Goal: Navigation & Orientation: Find specific page/section

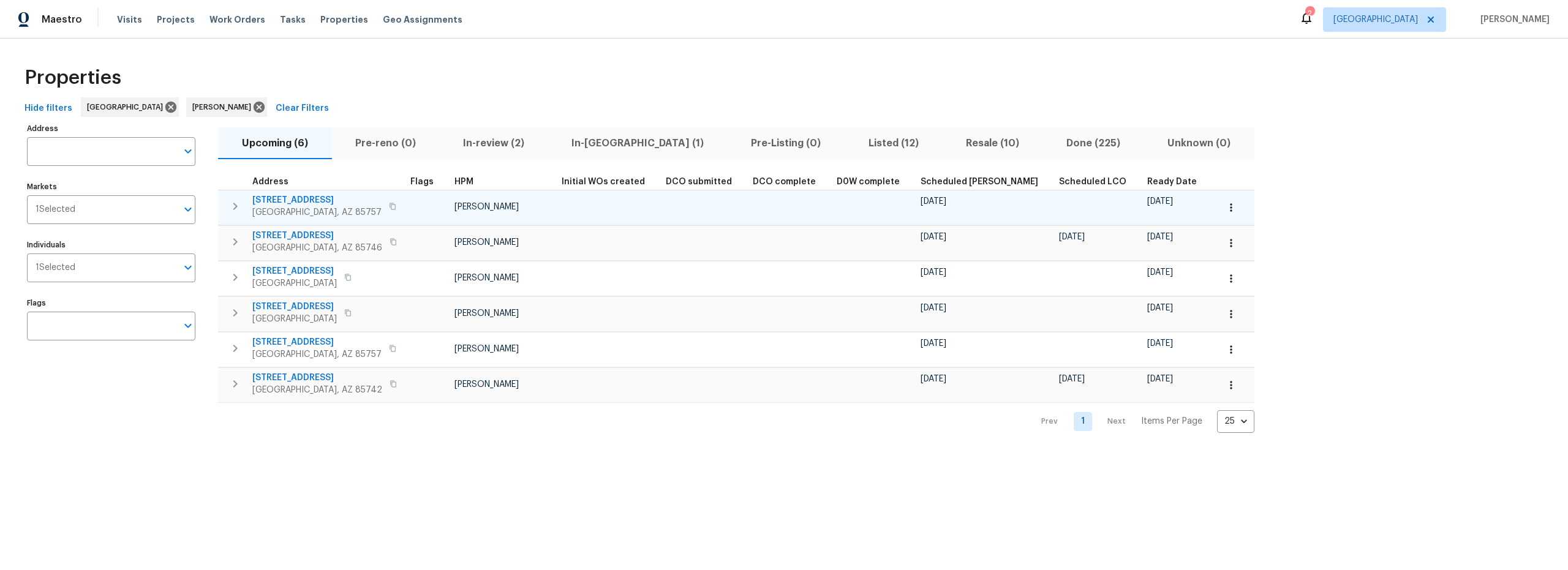
click at [1225, 206] on icon "button" at bounding box center [1231, 207] width 12 height 12
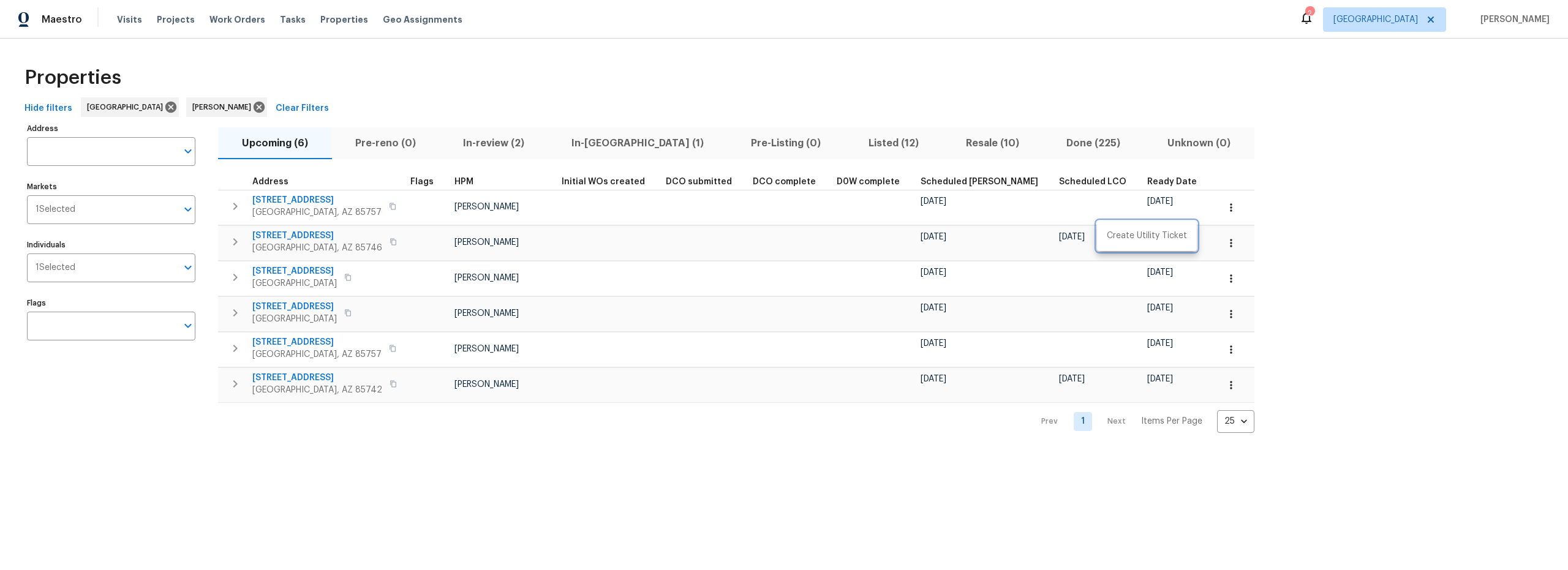
click at [407, 208] on div at bounding box center [784, 285] width 1568 height 570
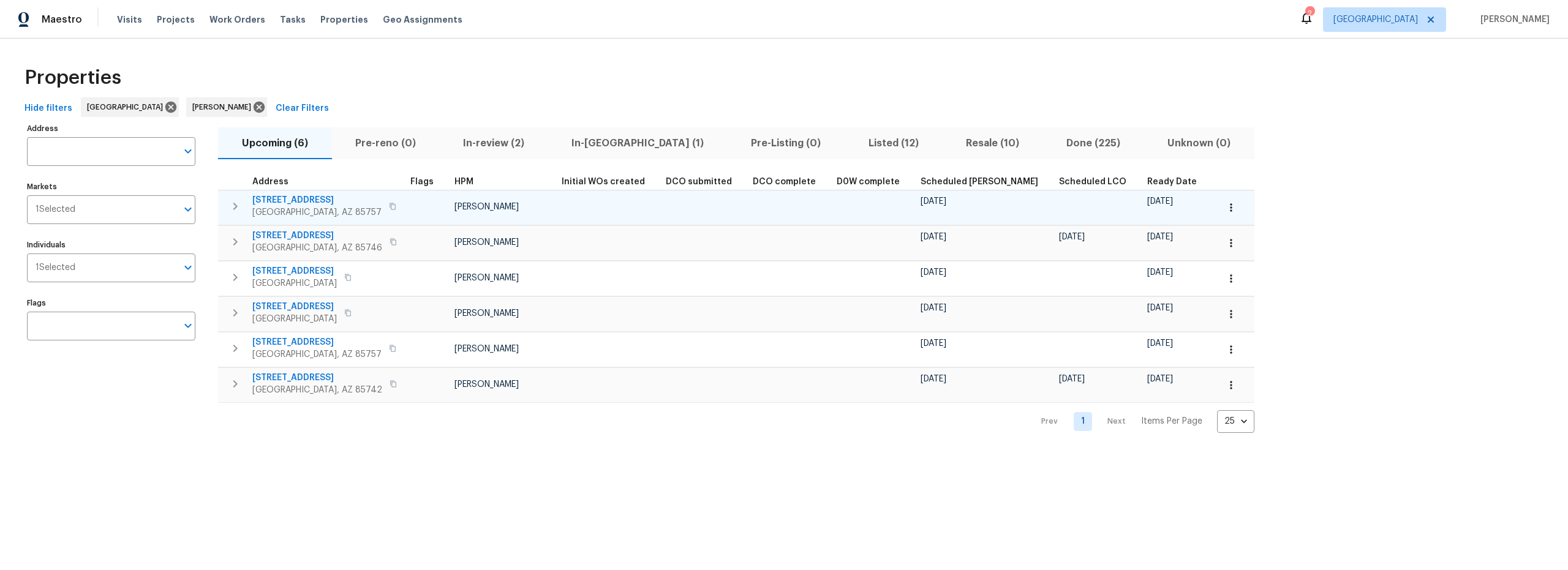
click at [1225, 210] on icon "button" at bounding box center [1231, 207] width 12 height 12
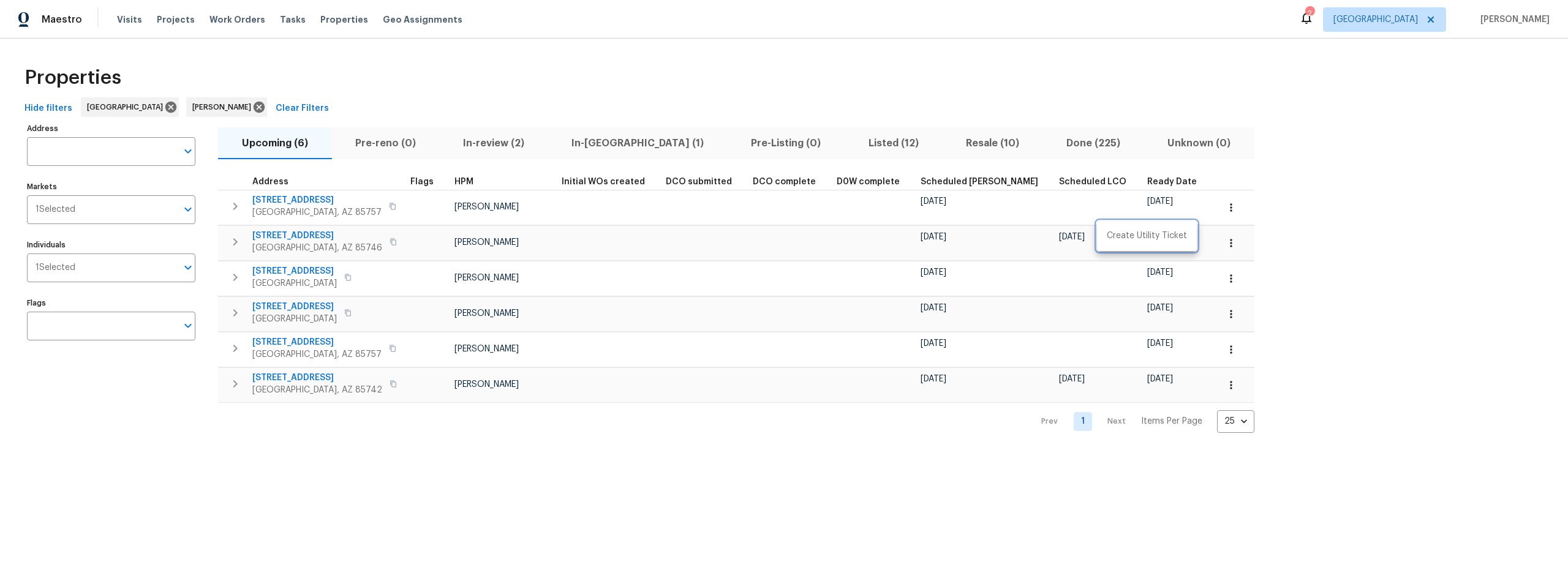
click at [595, 217] on div at bounding box center [784, 285] width 1568 height 570
click at [1225, 248] on icon "button" at bounding box center [1231, 243] width 12 height 12
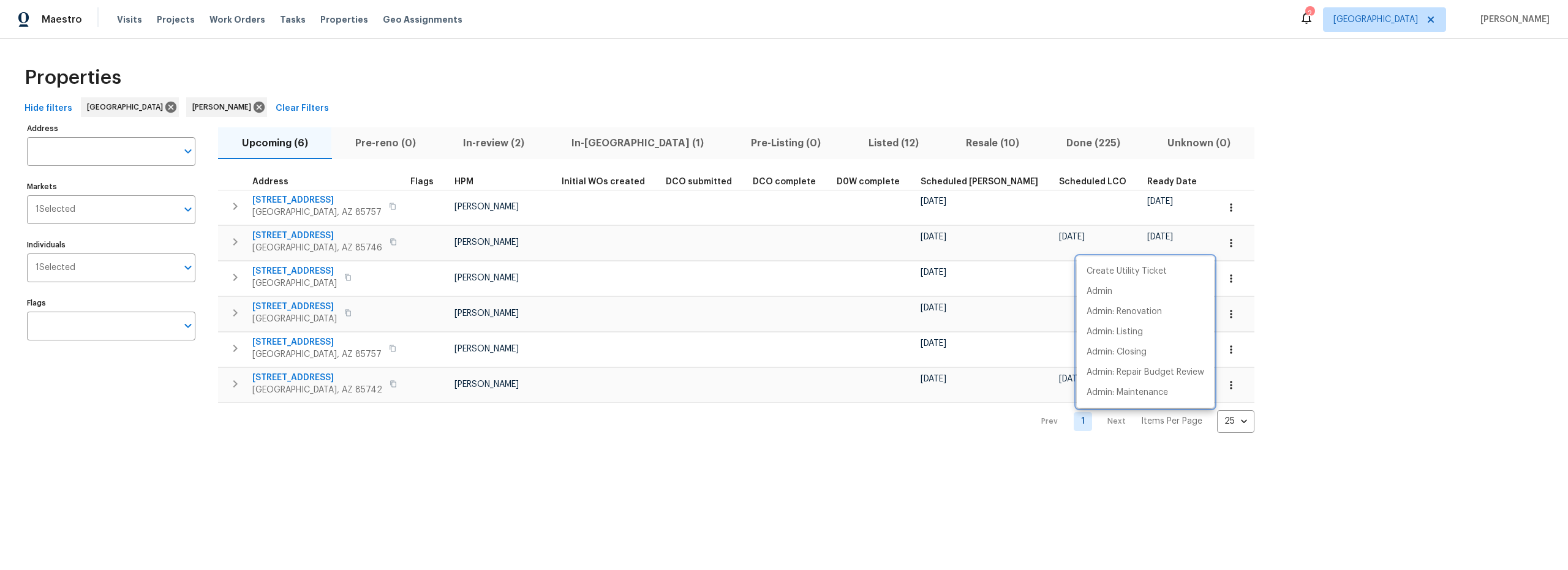
click at [1148, 213] on div at bounding box center [784, 285] width 1568 height 570
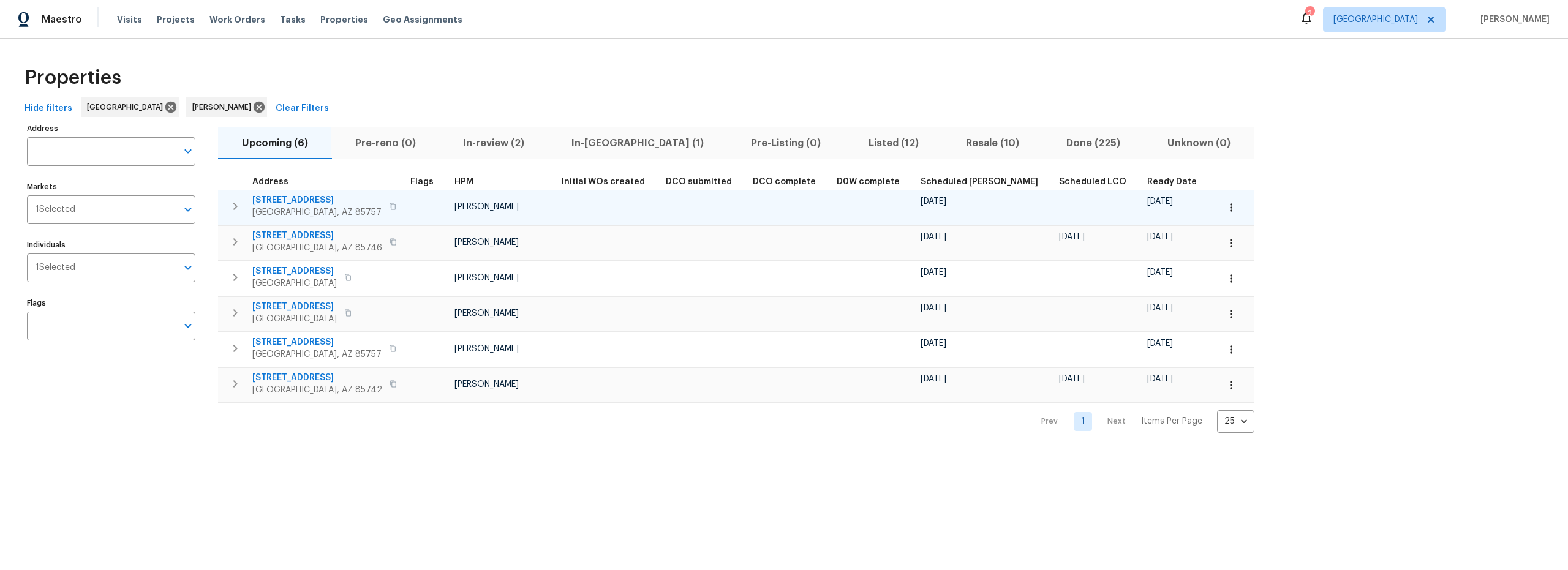
click at [1225, 211] on icon "button" at bounding box center [1231, 207] width 12 height 12
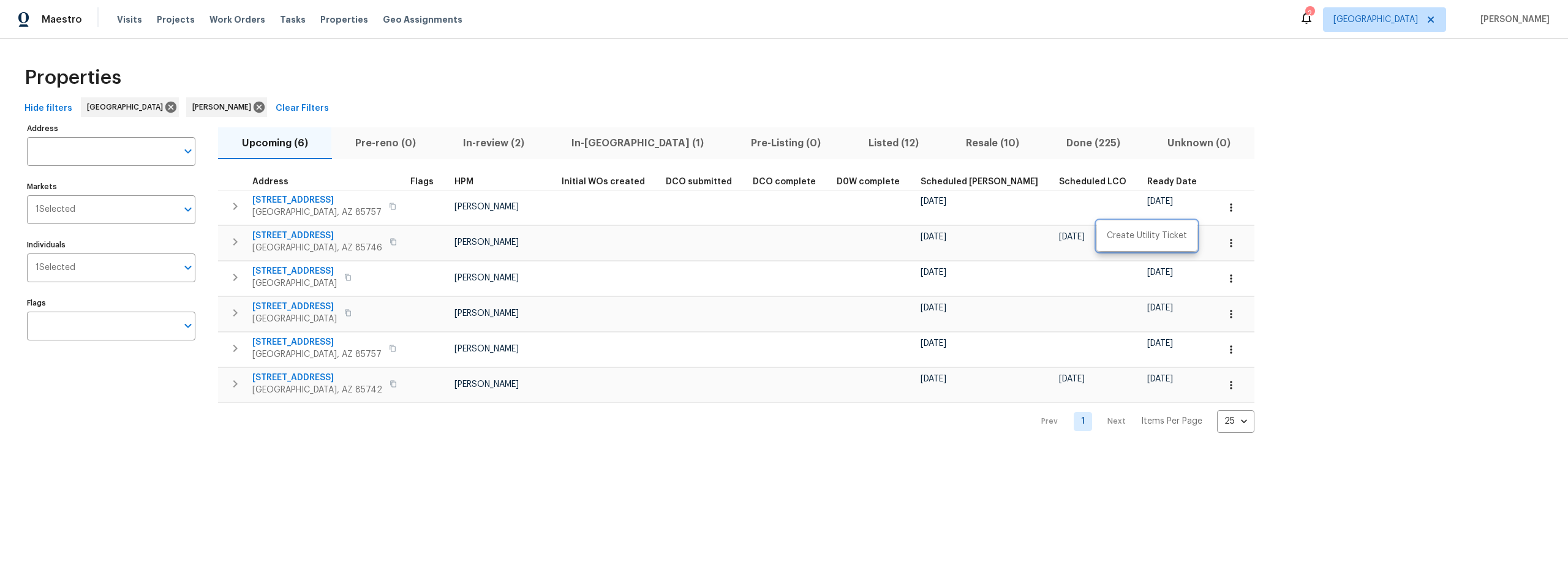
click at [1139, 300] on div at bounding box center [784, 285] width 1568 height 570
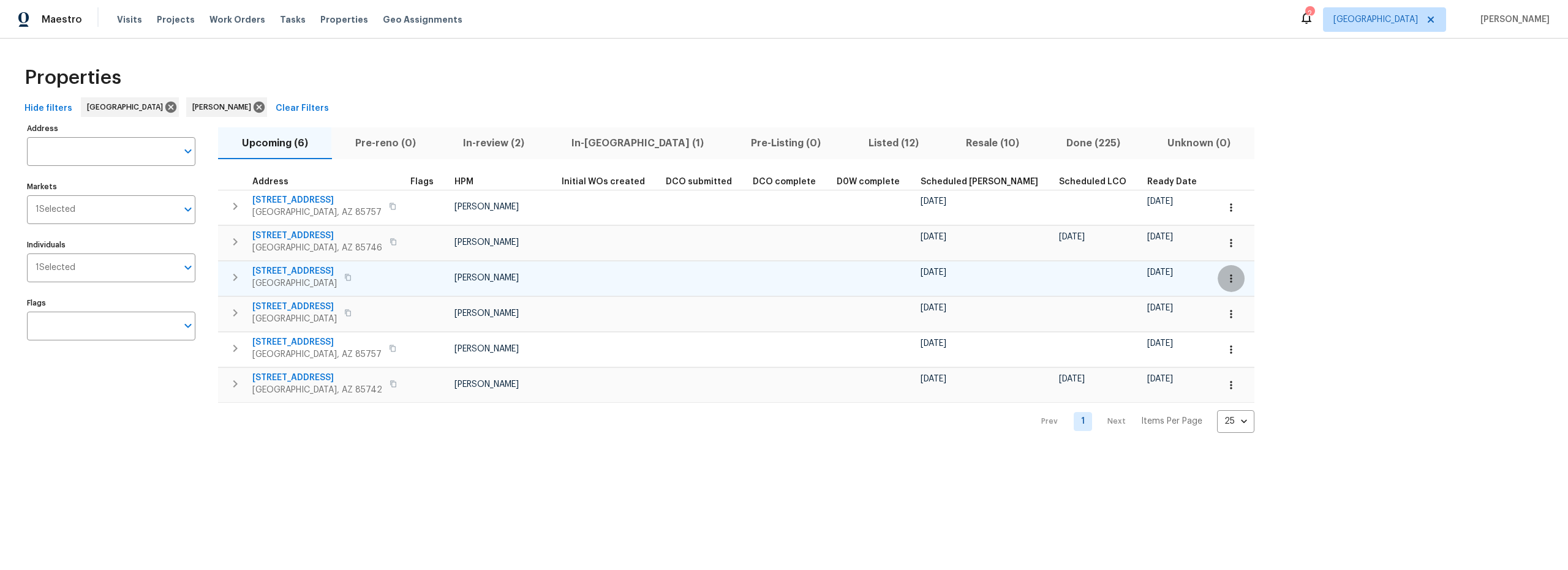
click at [1225, 276] on icon "button" at bounding box center [1231, 279] width 12 height 12
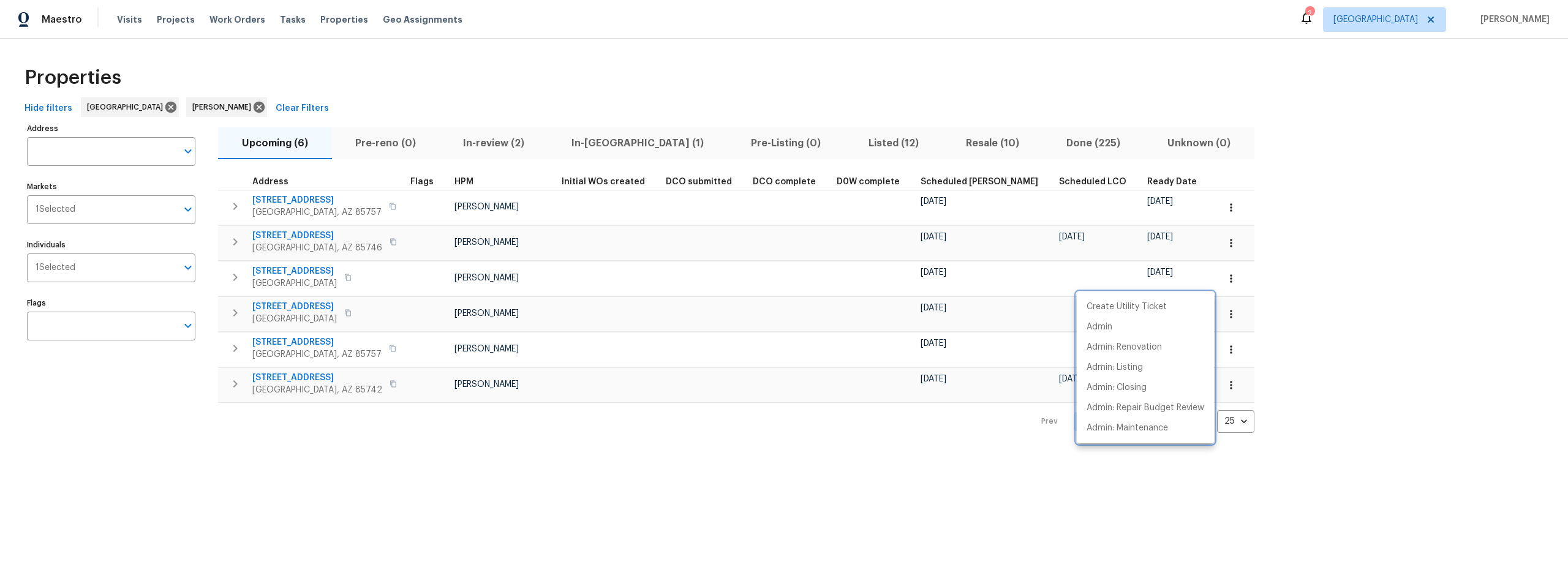
click at [1146, 212] on div at bounding box center [784, 285] width 1568 height 570
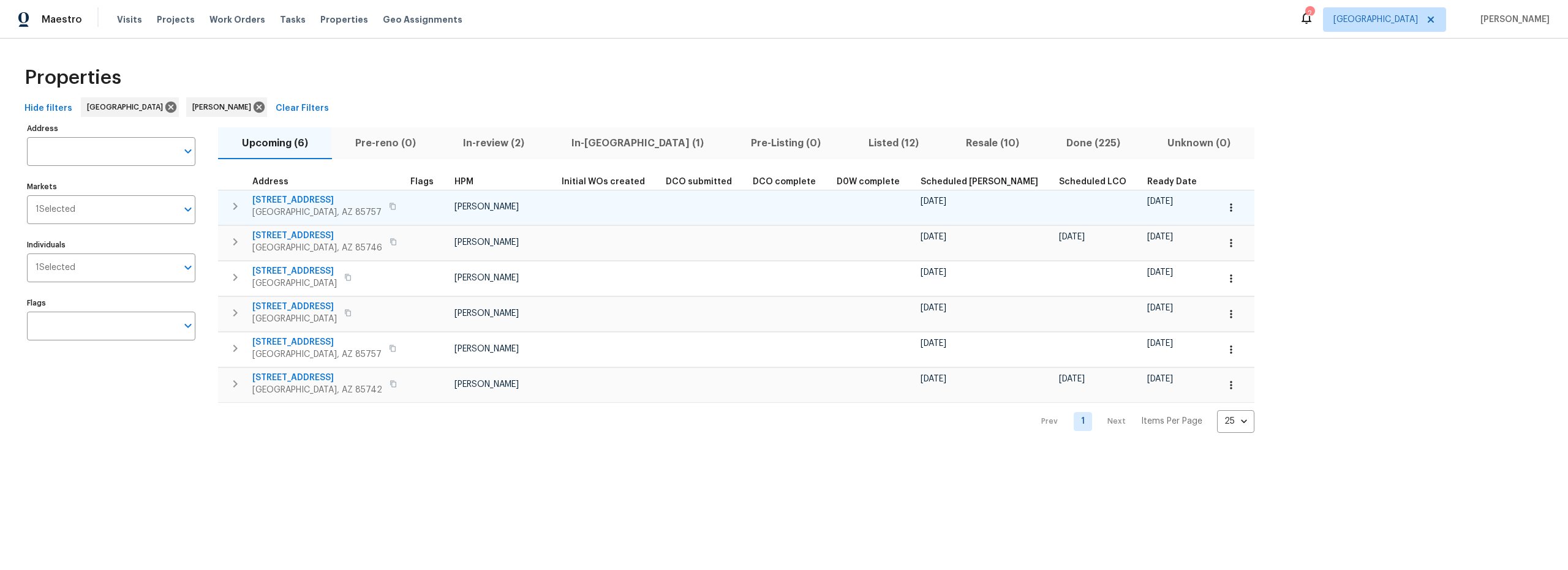
click at [1225, 212] on icon "button" at bounding box center [1231, 207] width 12 height 12
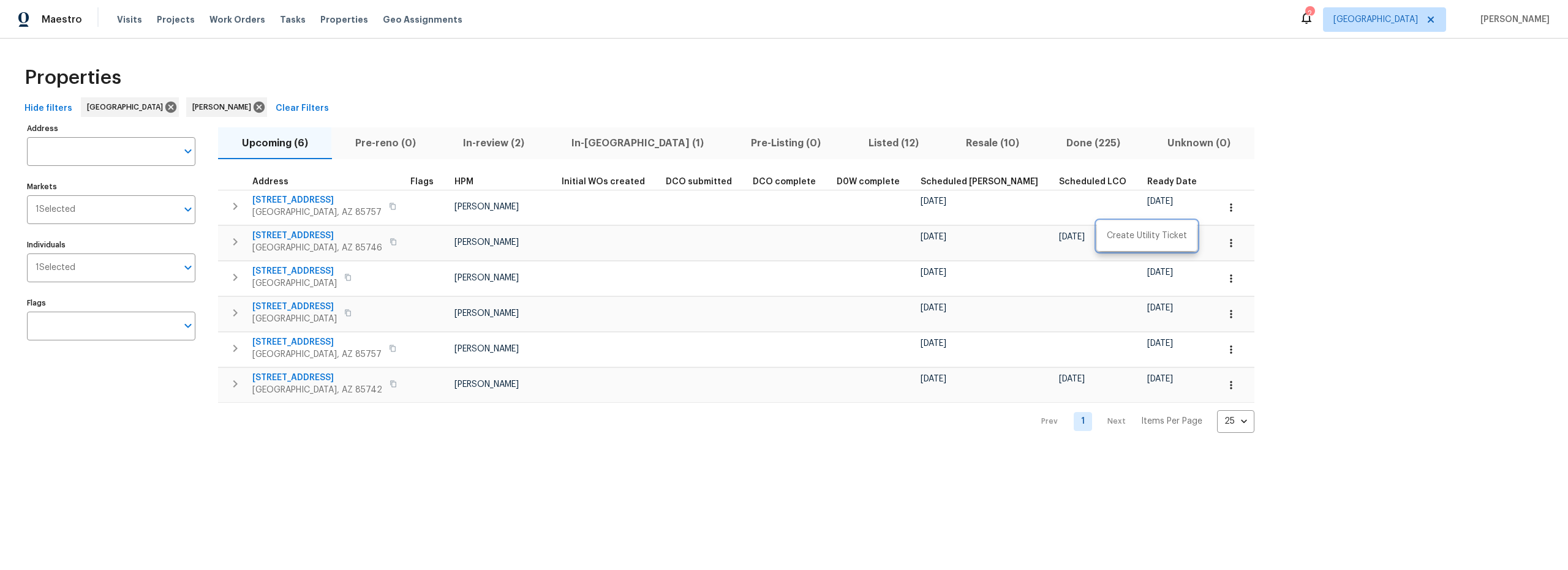
click at [1217, 389] on div at bounding box center [784, 285] width 1568 height 570
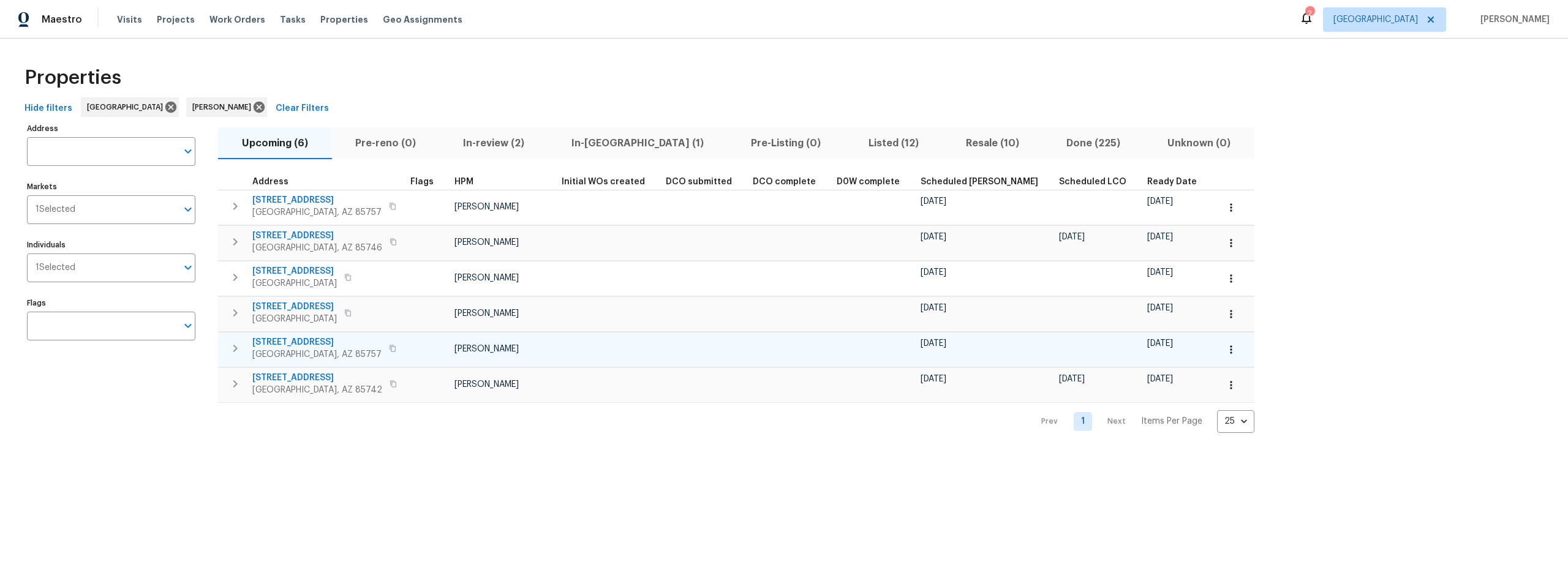
click at [1230, 349] on icon "button" at bounding box center [1231, 350] width 2 height 8
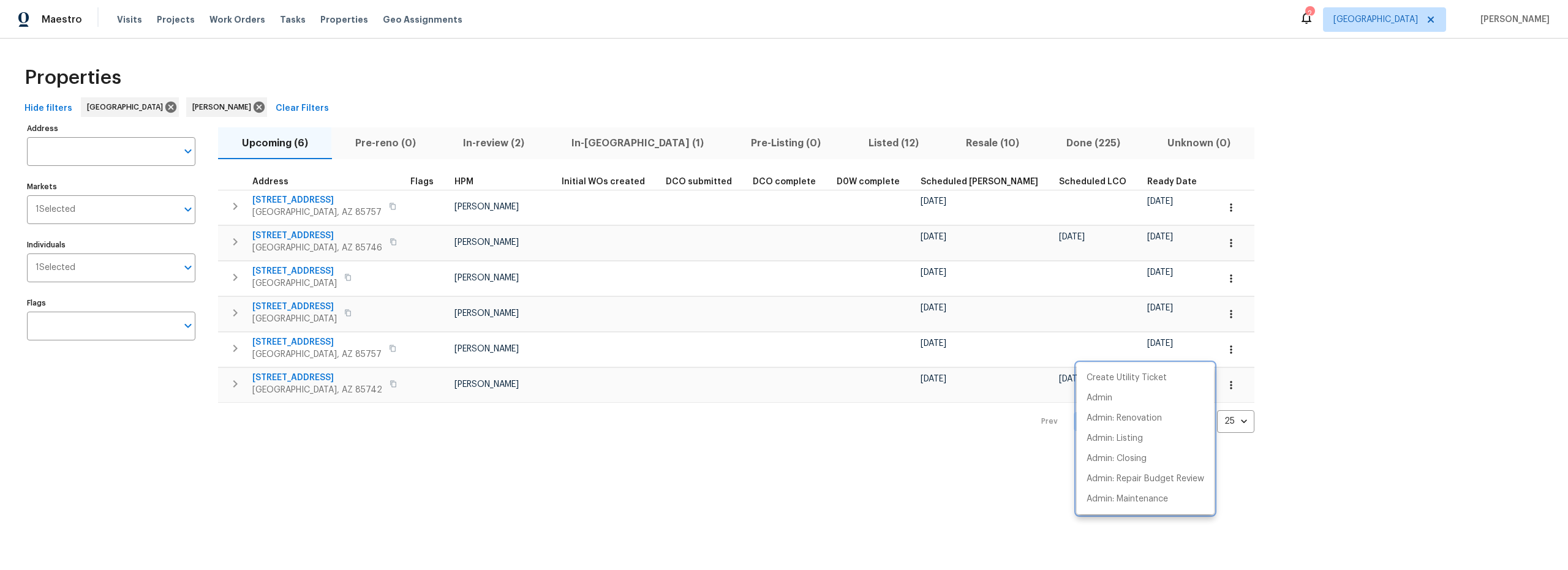
click at [1135, 213] on div at bounding box center [784, 285] width 1568 height 570
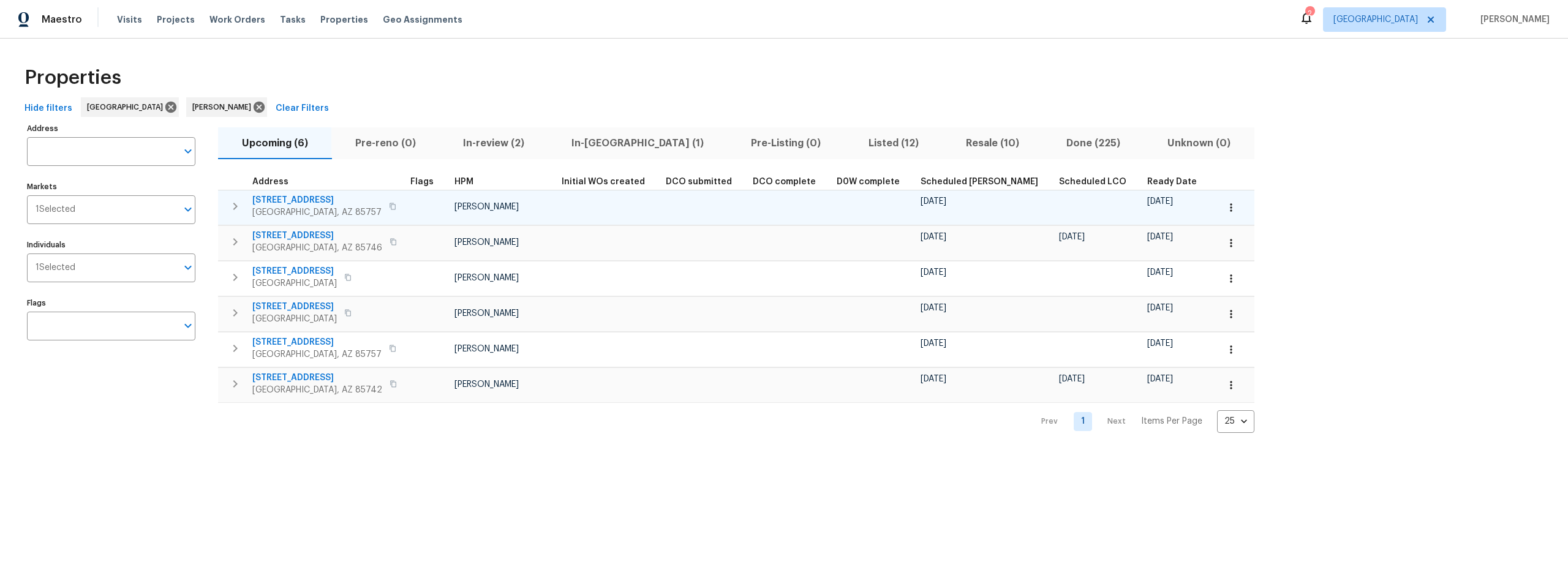
click at [1225, 207] on icon "button" at bounding box center [1231, 207] width 12 height 12
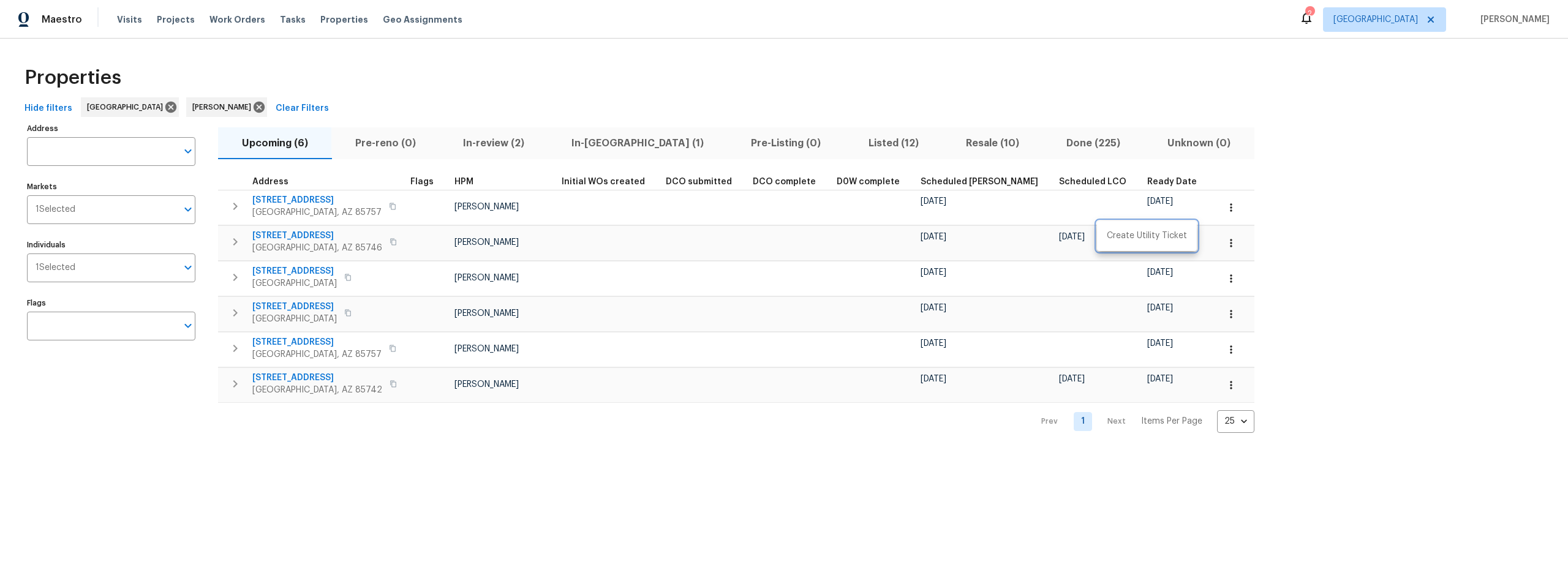
click at [306, 200] on div at bounding box center [784, 285] width 1568 height 570
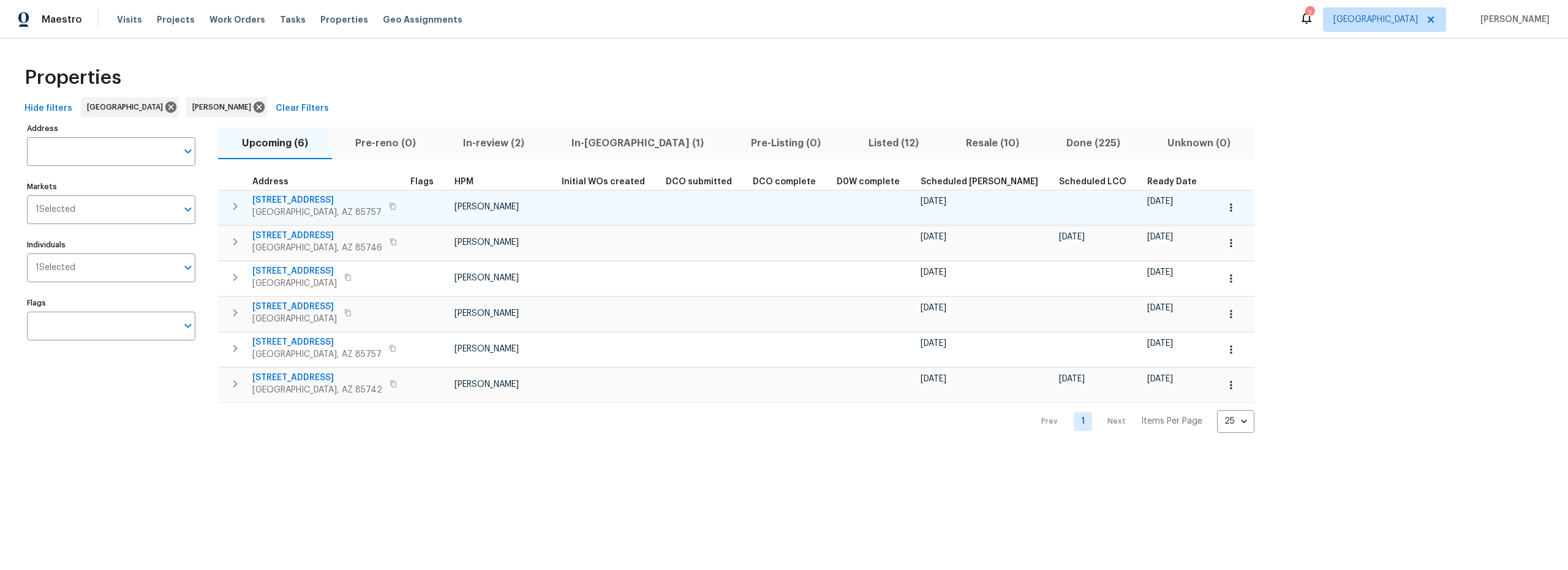
click at [389, 205] on icon "button" at bounding box center [392, 206] width 7 height 7
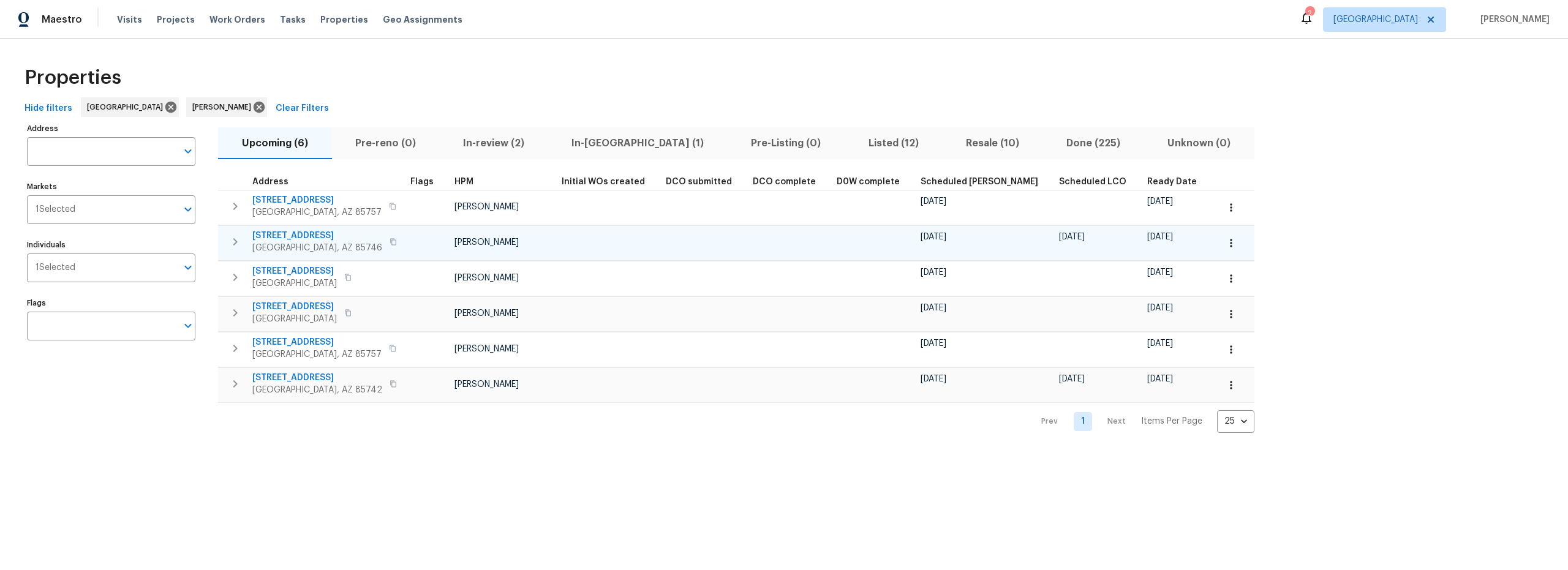
click at [1225, 246] on icon "button" at bounding box center [1231, 243] width 12 height 12
click at [1109, 291] on p "Admin" at bounding box center [1100, 292] width 26 height 13
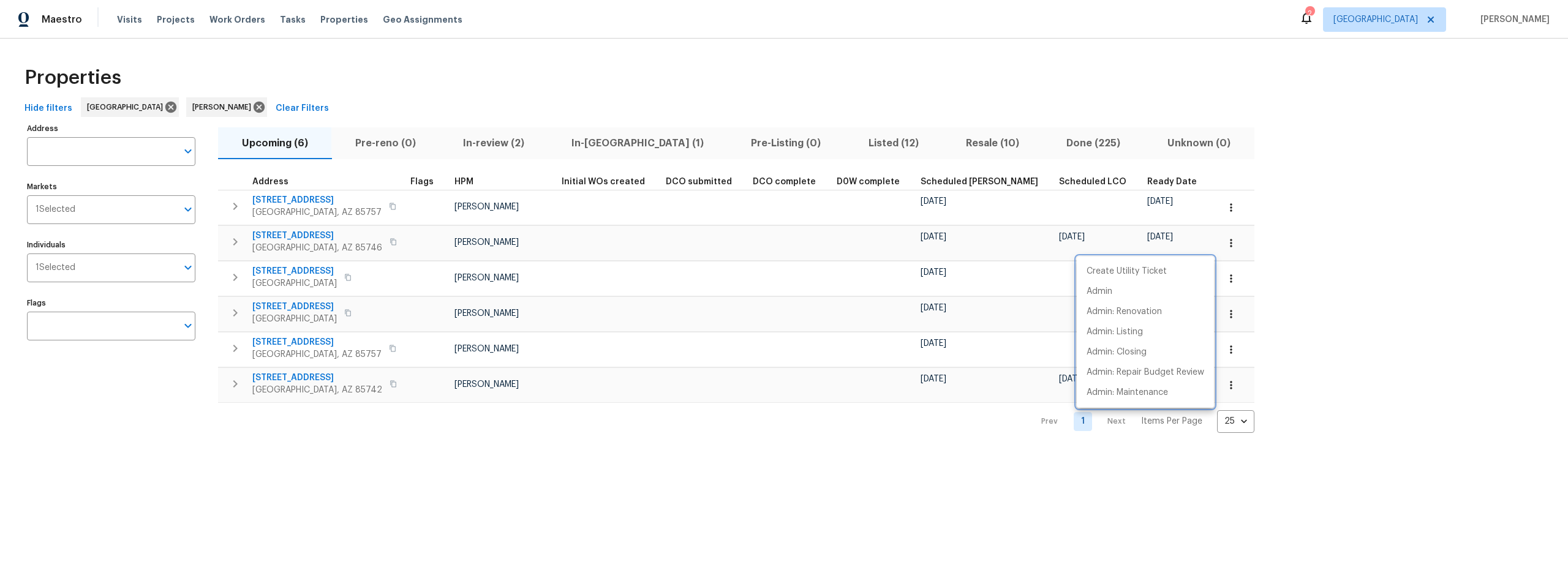
click at [1357, 224] on div at bounding box center [784, 285] width 1568 height 570
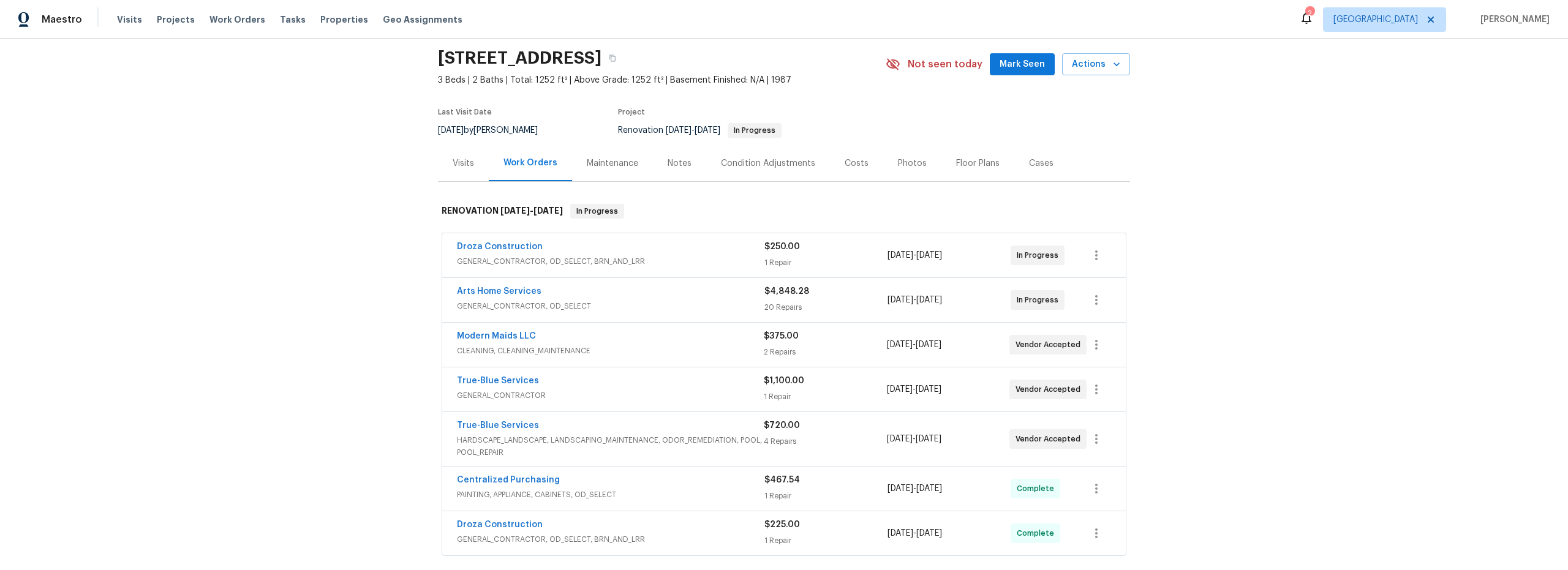
scroll to position [37, 0]
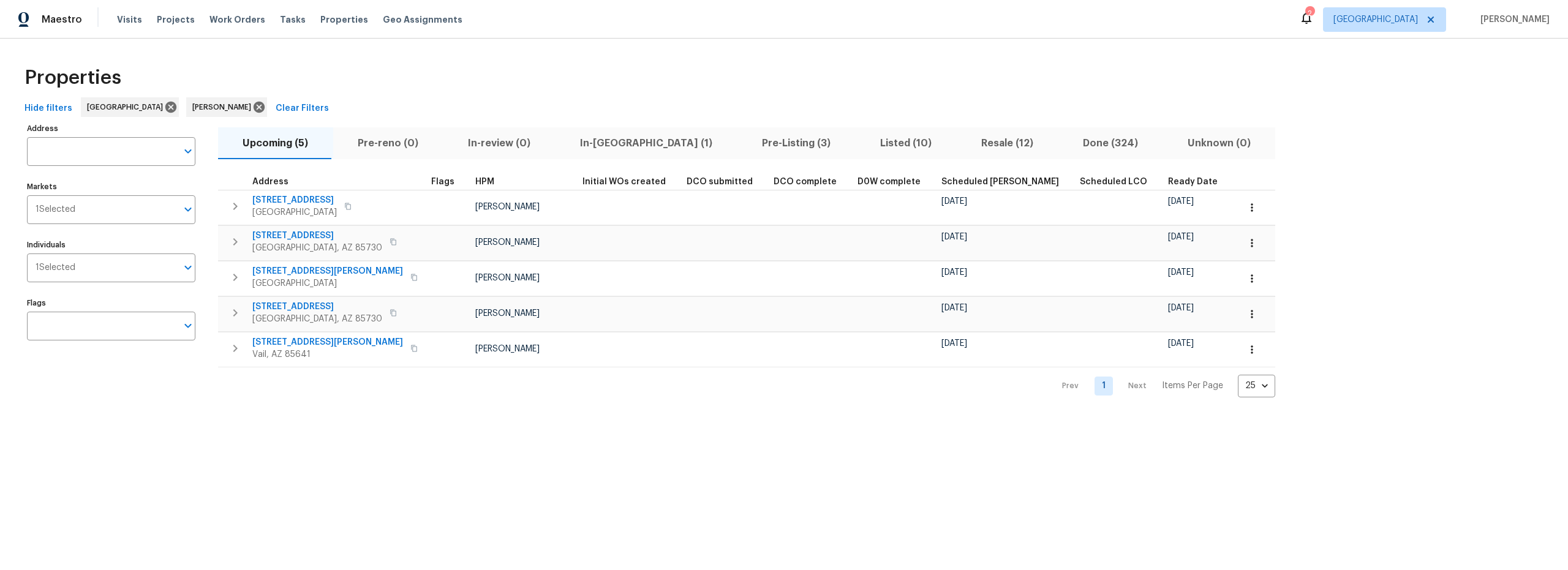
click at [744, 148] on span "Pre-Listing (3)" at bounding box center [796, 143] width 103 height 17
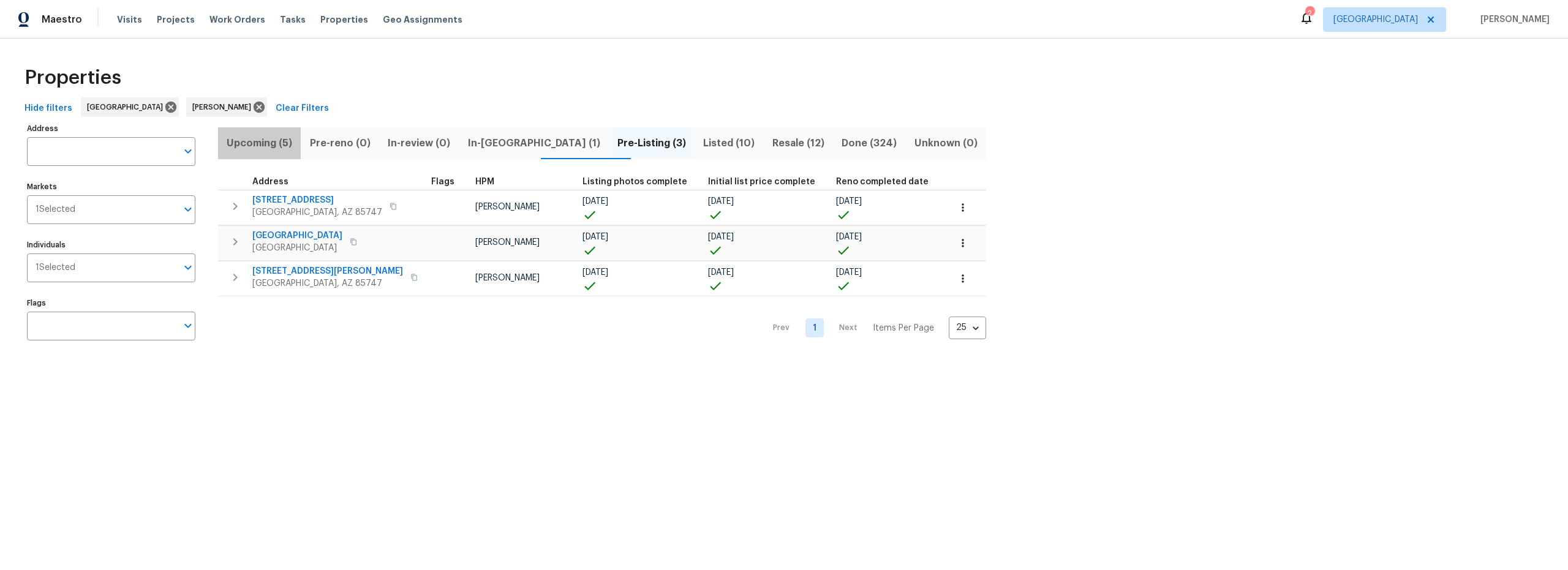
drag, startPoint x: 264, startPoint y: 141, endPoint x: 326, endPoint y: 150, distance: 62.6
click at [265, 141] on span "Upcoming (5)" at bounding box center [259, 143] width 68 height 17
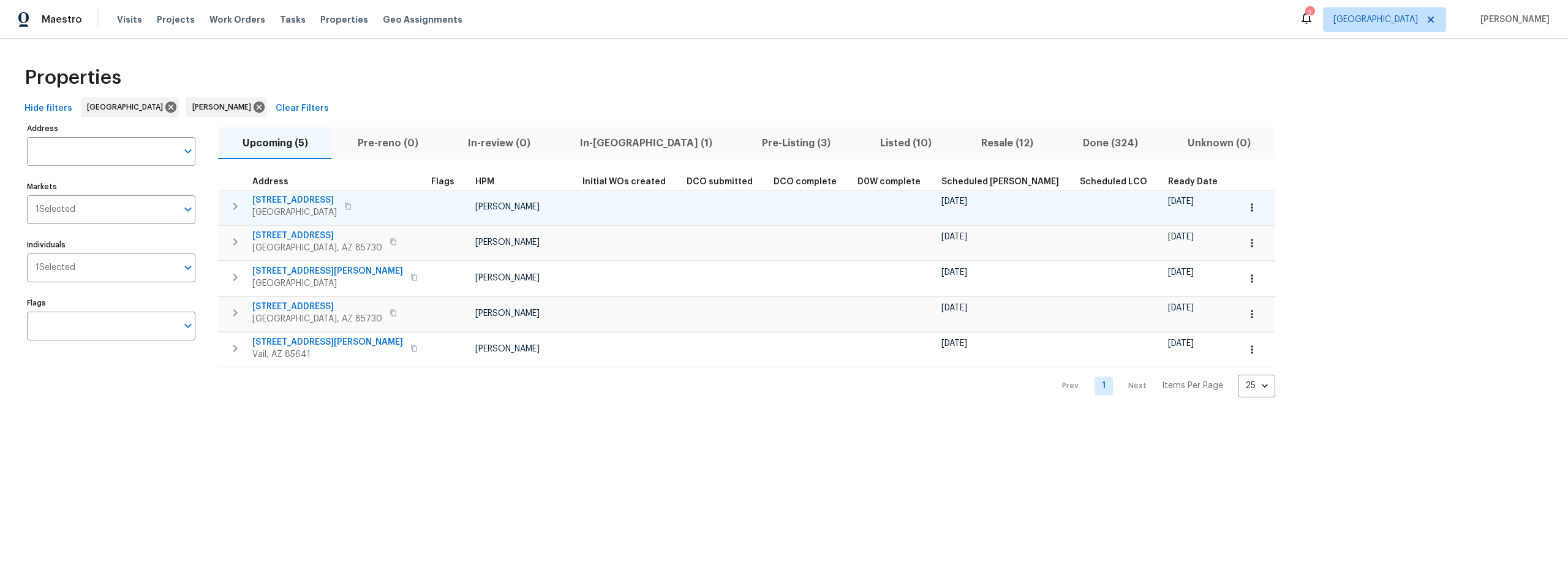
click at [323, 201] on span "478 S Contempo Dr" at bounding box center [295, 199] width 85 height 12
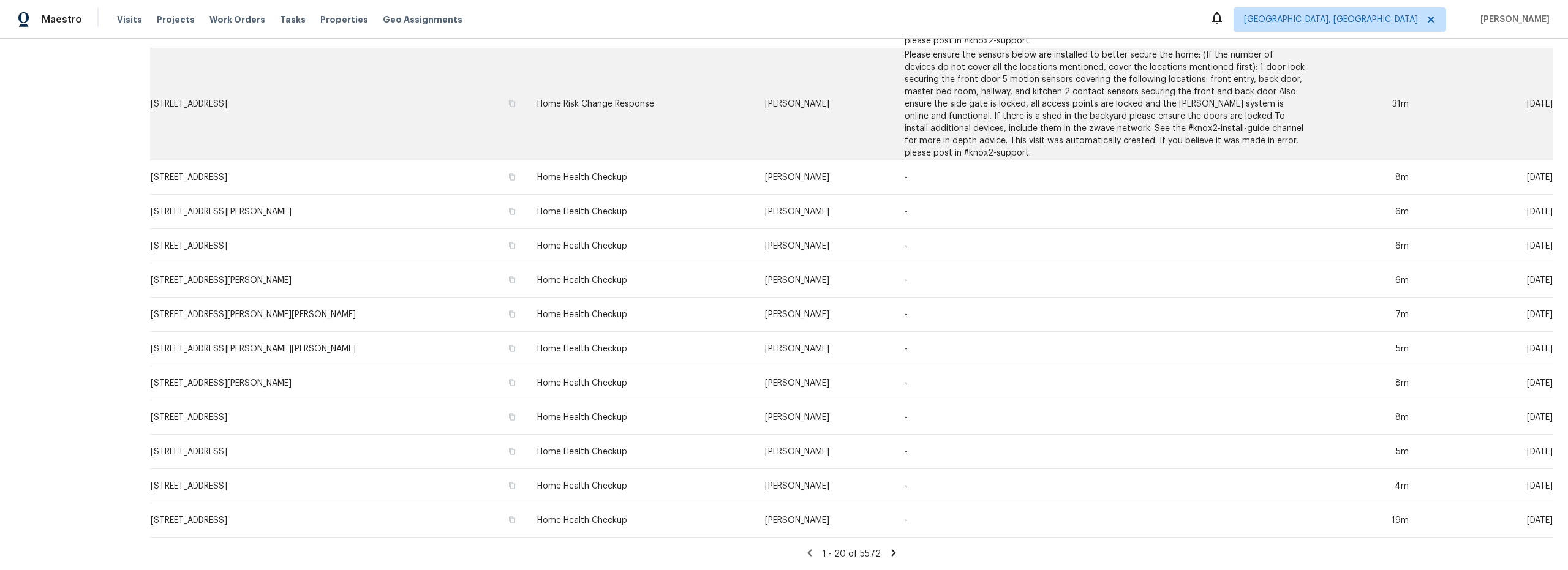
scroll to position [357, 0]
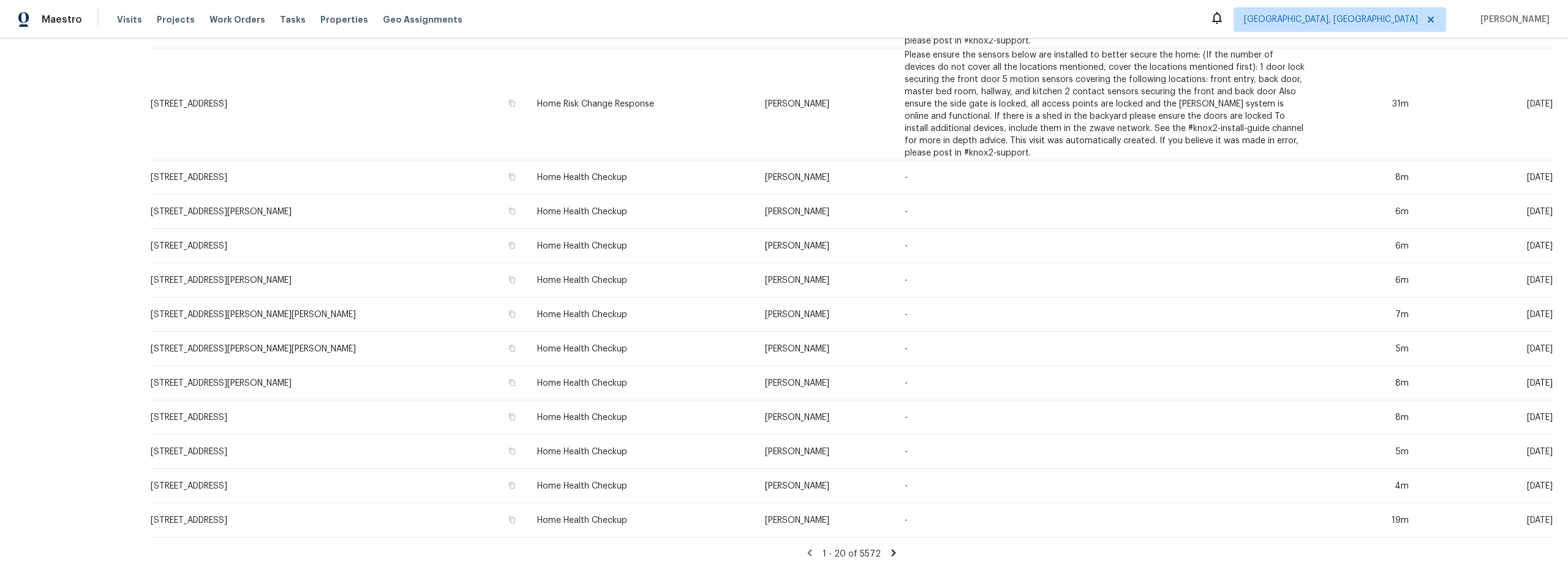
click at [888, 547] on icon at bounding box center [894, 553] width 11 height 11
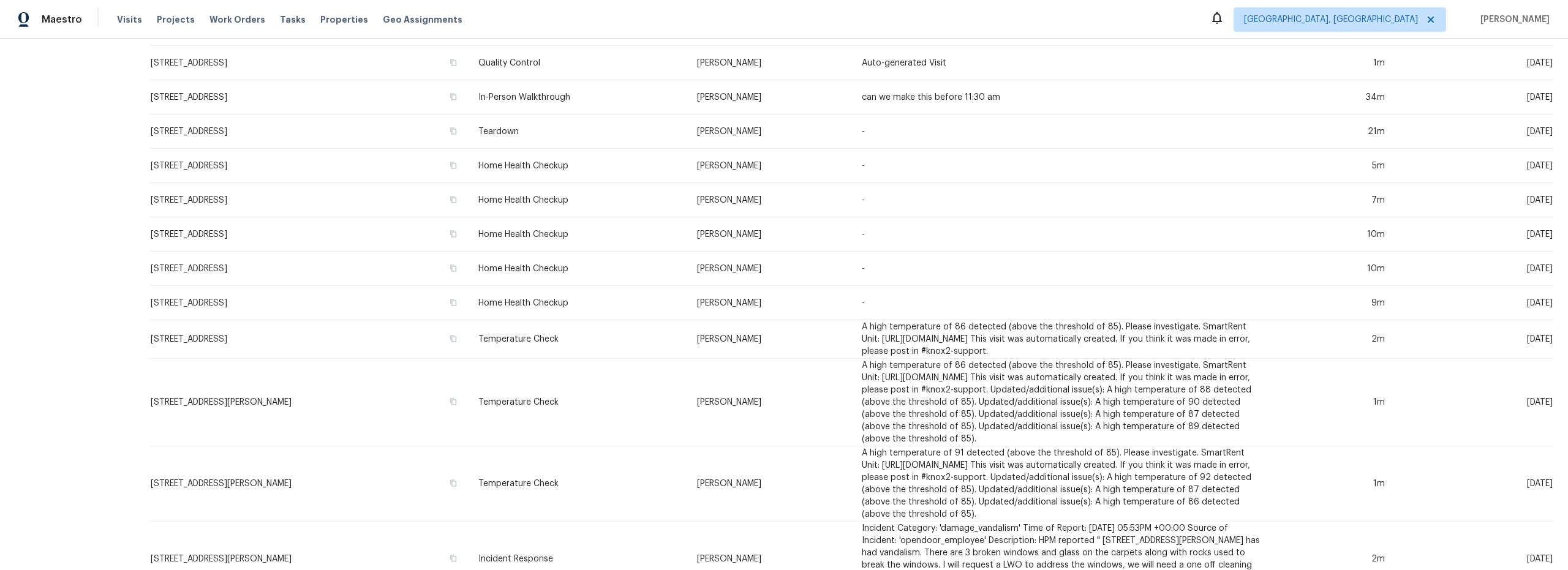
scroll to position [492, 0]
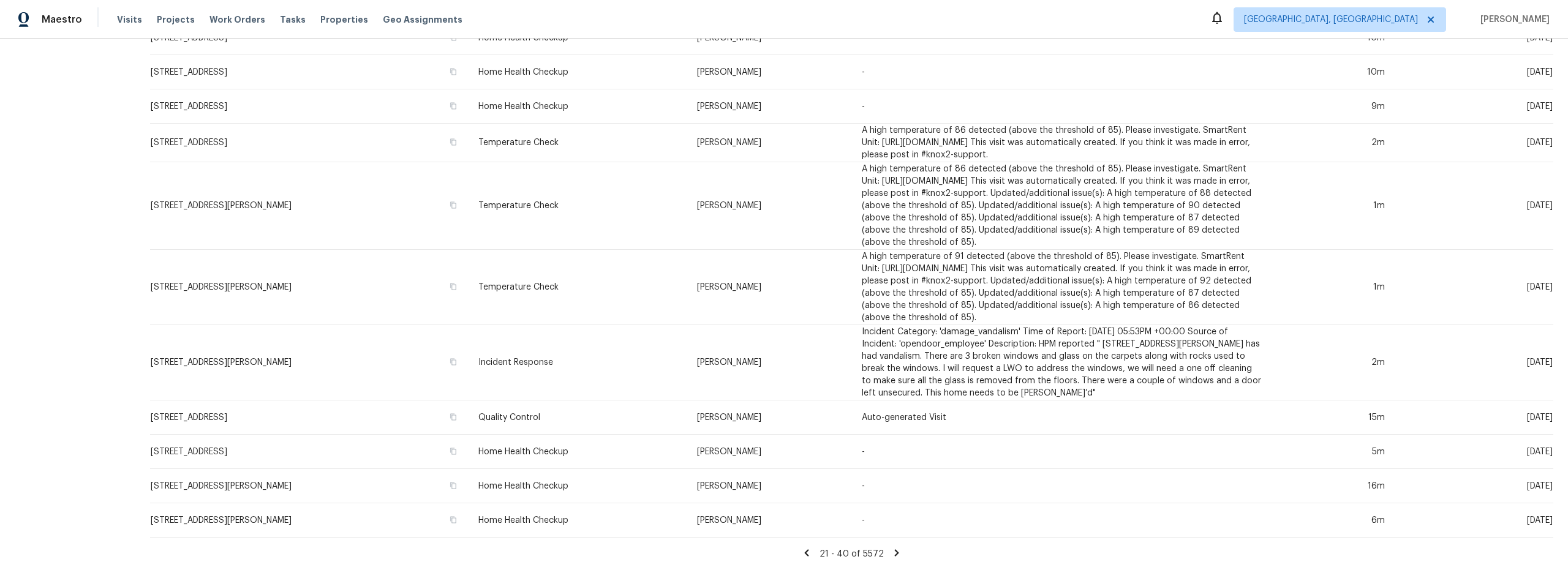
click at [805, 549] on icon at bounding box center [807, 552] width 4 height 6
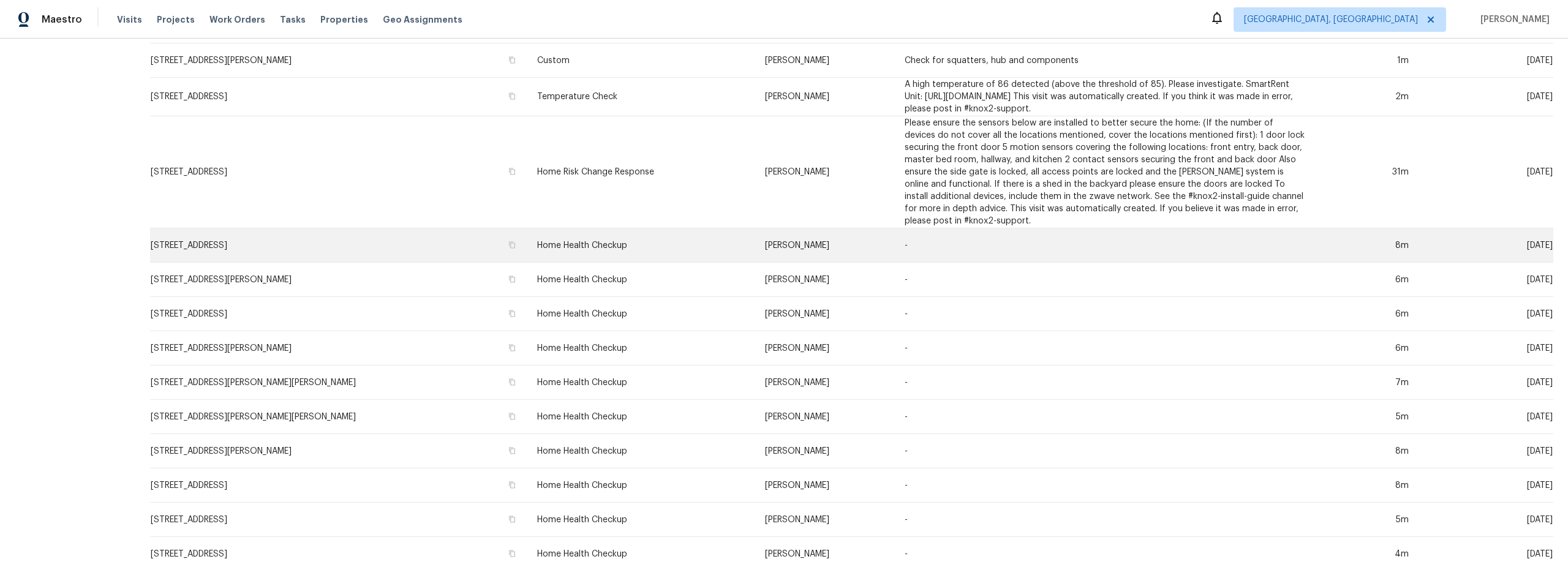
scroll to position [0, 0]
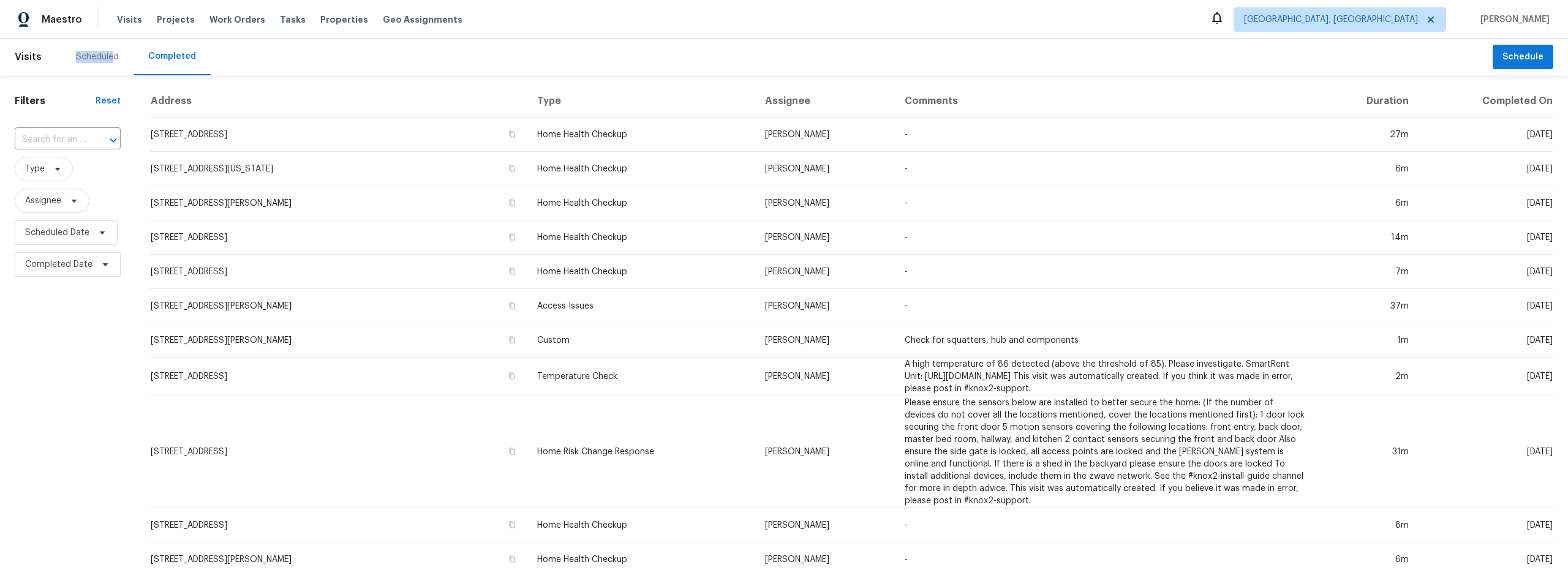
click at [112, 52] on div "Scheduled" at bounding box center [98, 57] width 73 height 37
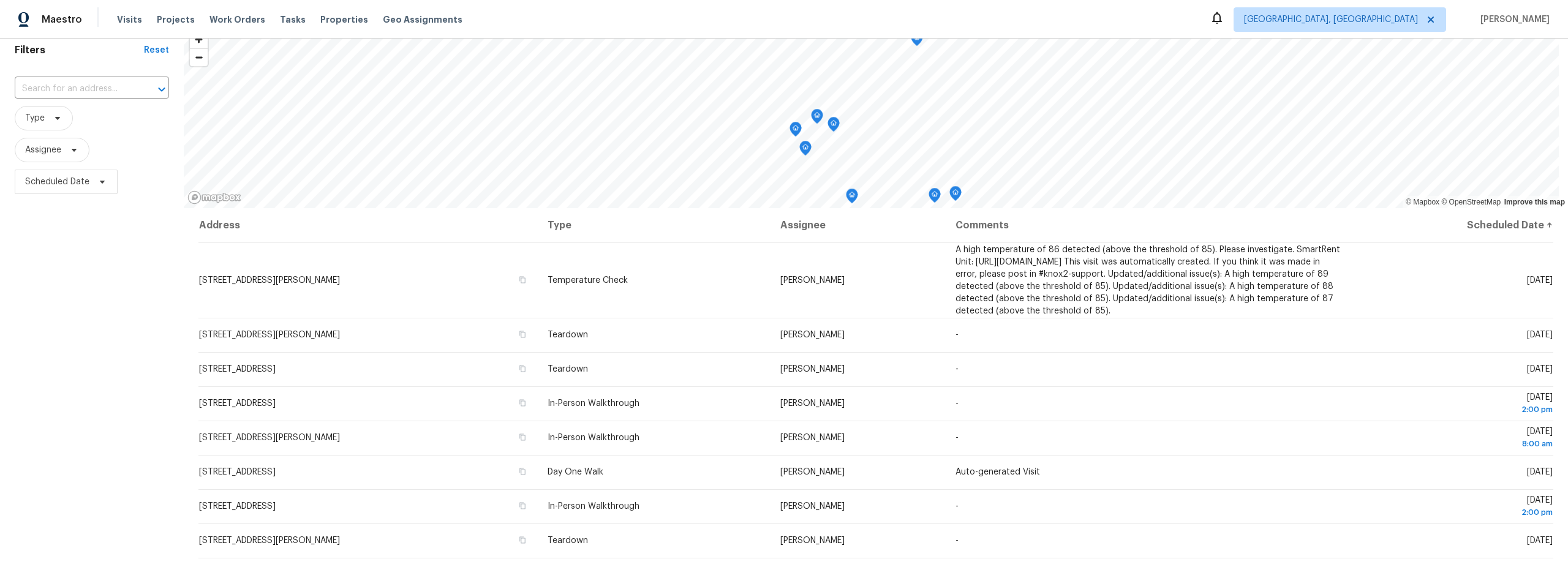
scroll to position [52, 0]
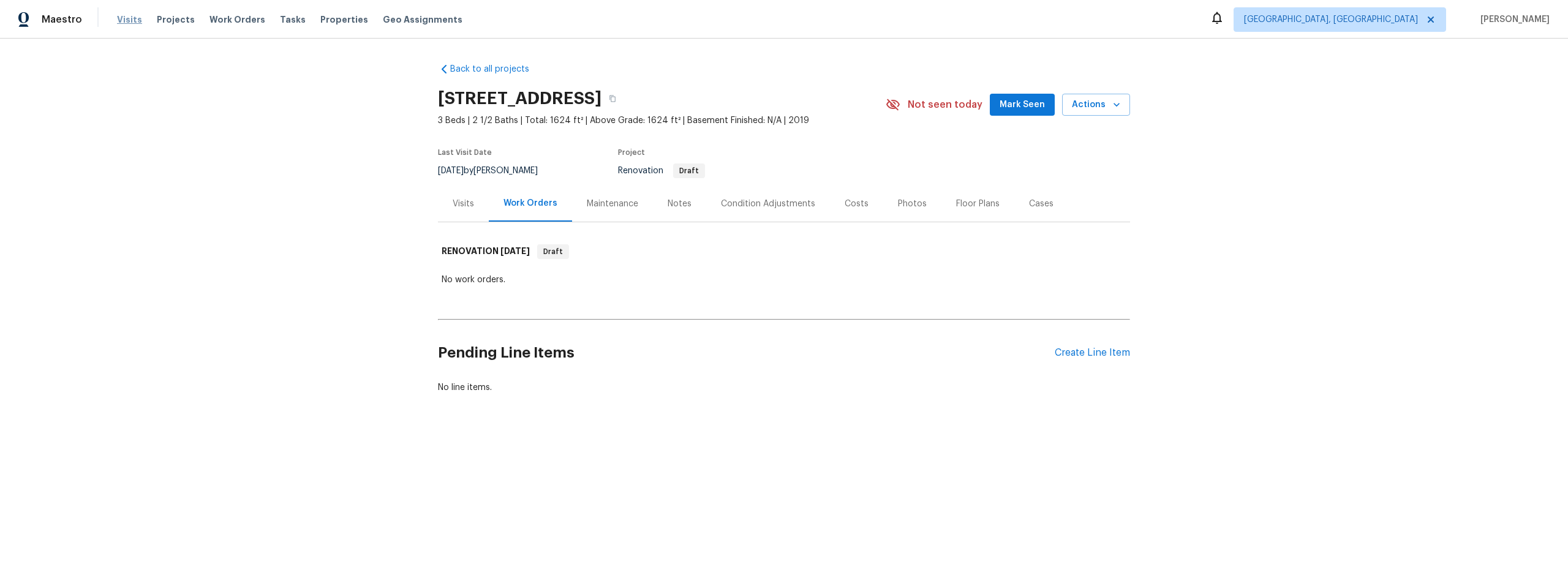
click at [123, 22] on span "Visits" at bounding box center [129, 19] width 25 height 12
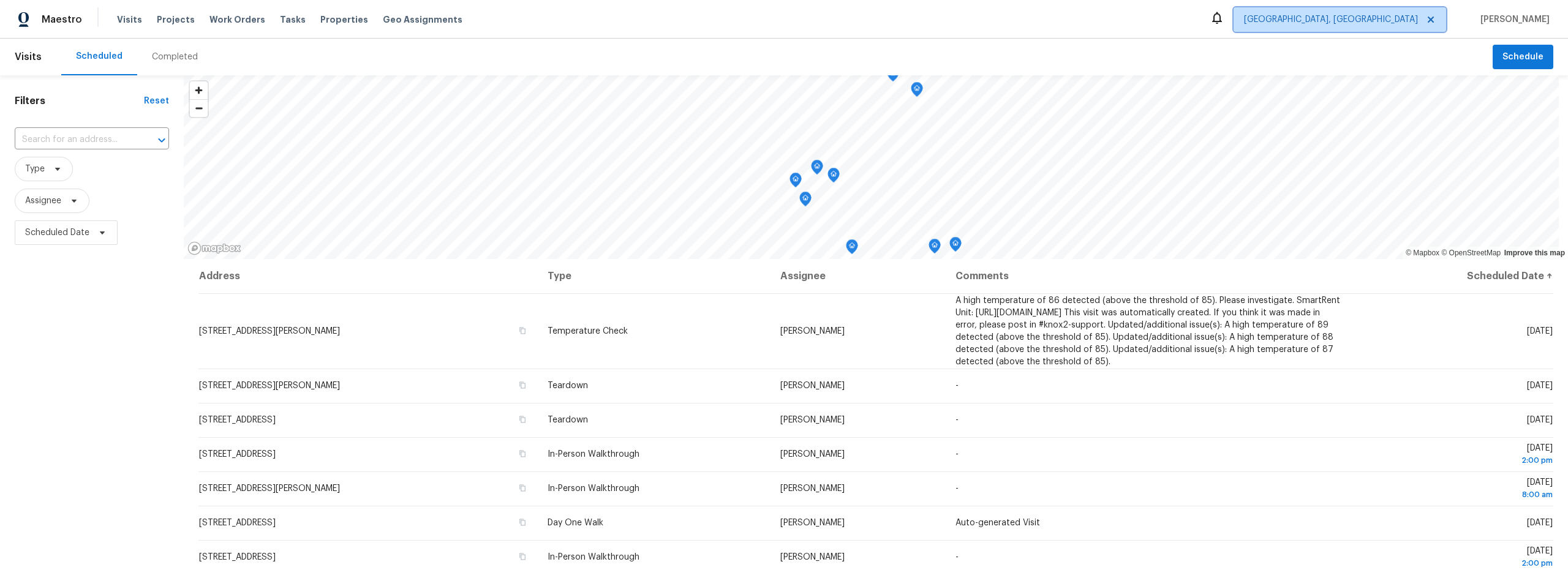
click at [1418, 19] on span "[GEOGRAPHIC_DATA], [GEOGRAPHIC_DATA]" at bounding box center [1331, 19] width 174 height 12
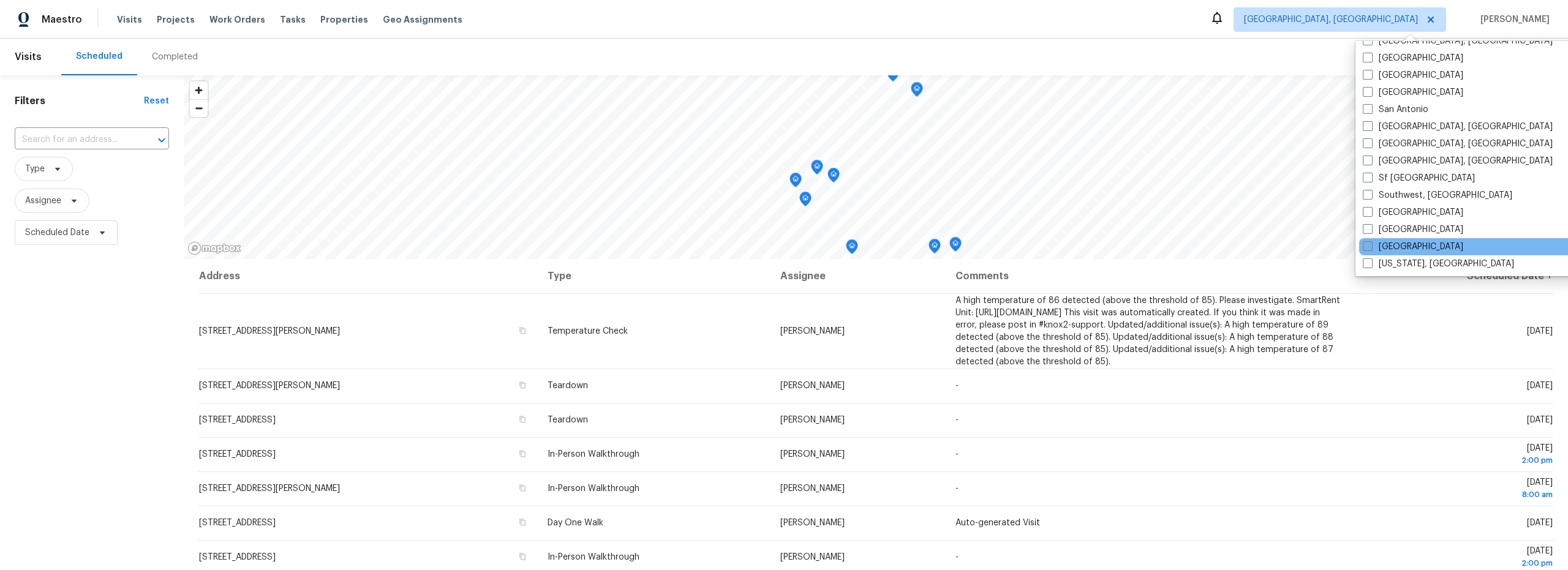
scroll to position [821, 0]
click at [1404, 246] on label "[GEOGRAPHIC_DATA]" at bounding box center [1413, 245] width 100 height 12
click at [1371, 246] on input "[GEOGRAPHIC_DATA]" at bounding box center [1367, 244] width 8 height 8
checkbox input "true"
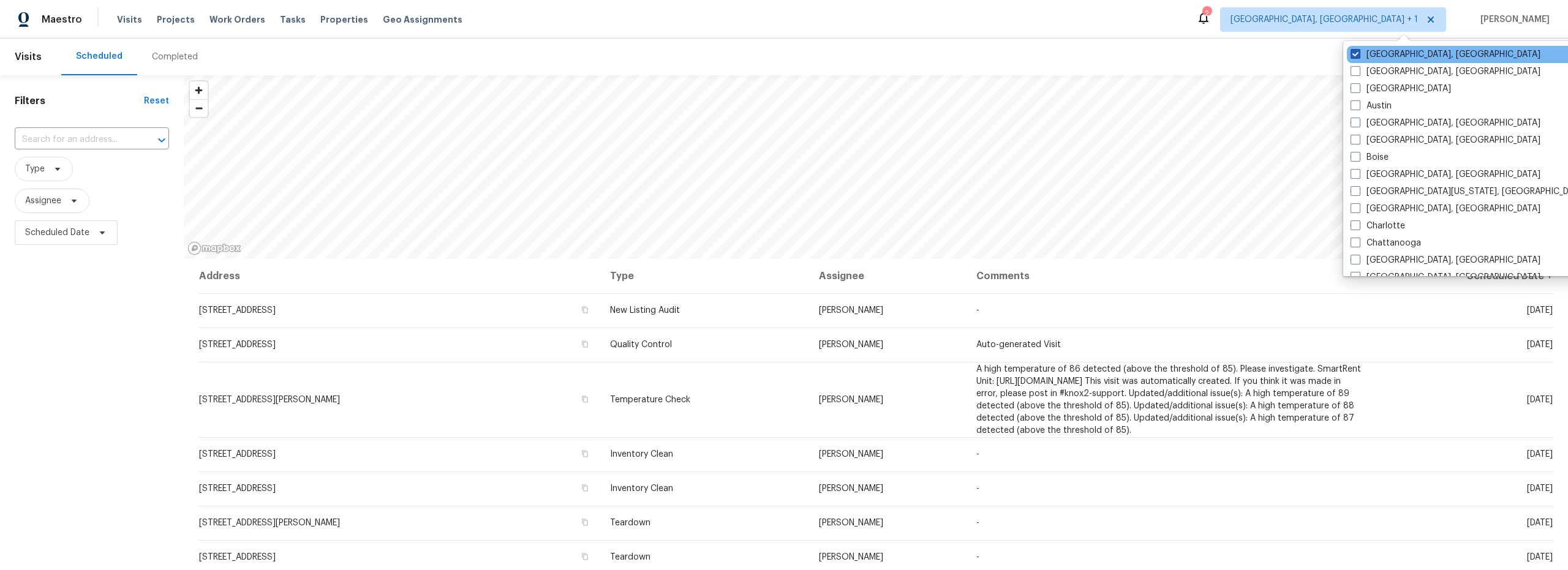
click at [1377, 57] on label "[GEOGRAPHIC_DATA], [GEOGRAPHIC_DATA]" at bounding box center [1445, 54] width 190 height 12
click at [1359, 57] on input "[GEOGRAPHIC_DATA], [GEOGRAPHIC_DATA]" at bounding box center [1355, 52] width 8 height 8
checkbox input "false"
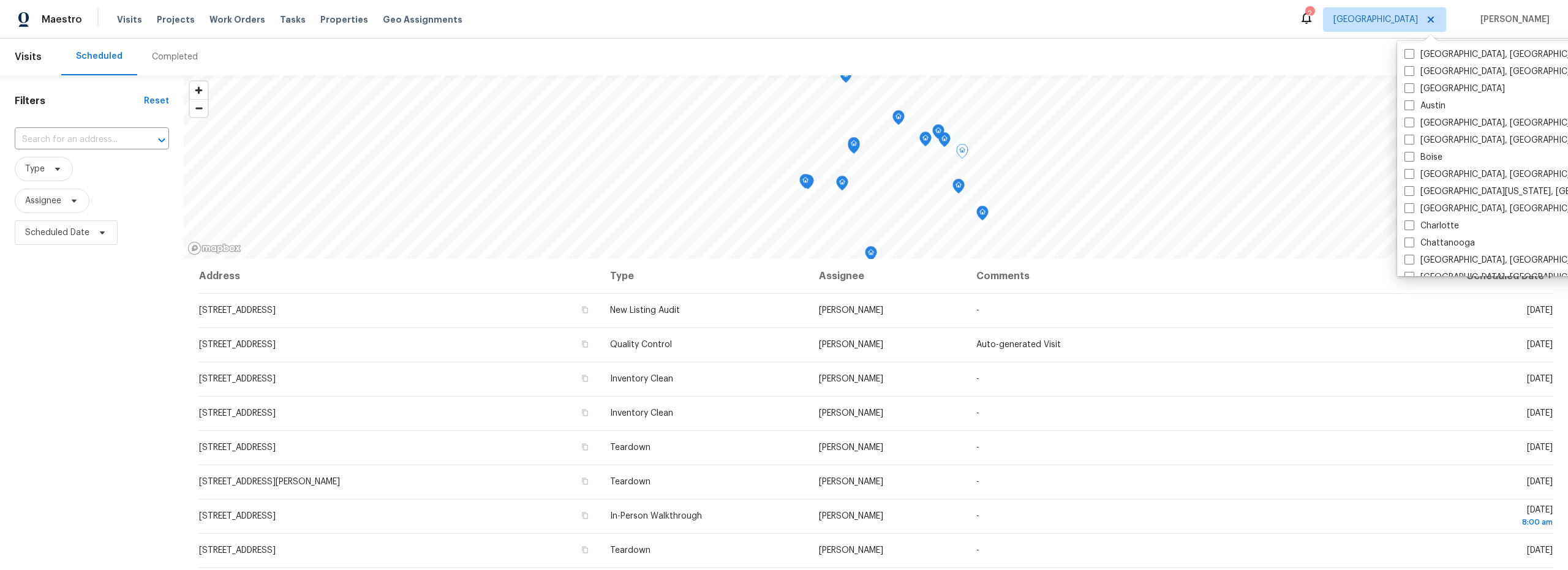
click at [157, 350] on div "Filters Reset ​ Type Assignee Scheduled Date" at bounding box center [92, 395] width 184 height 640
